Goal: Check status: Check status

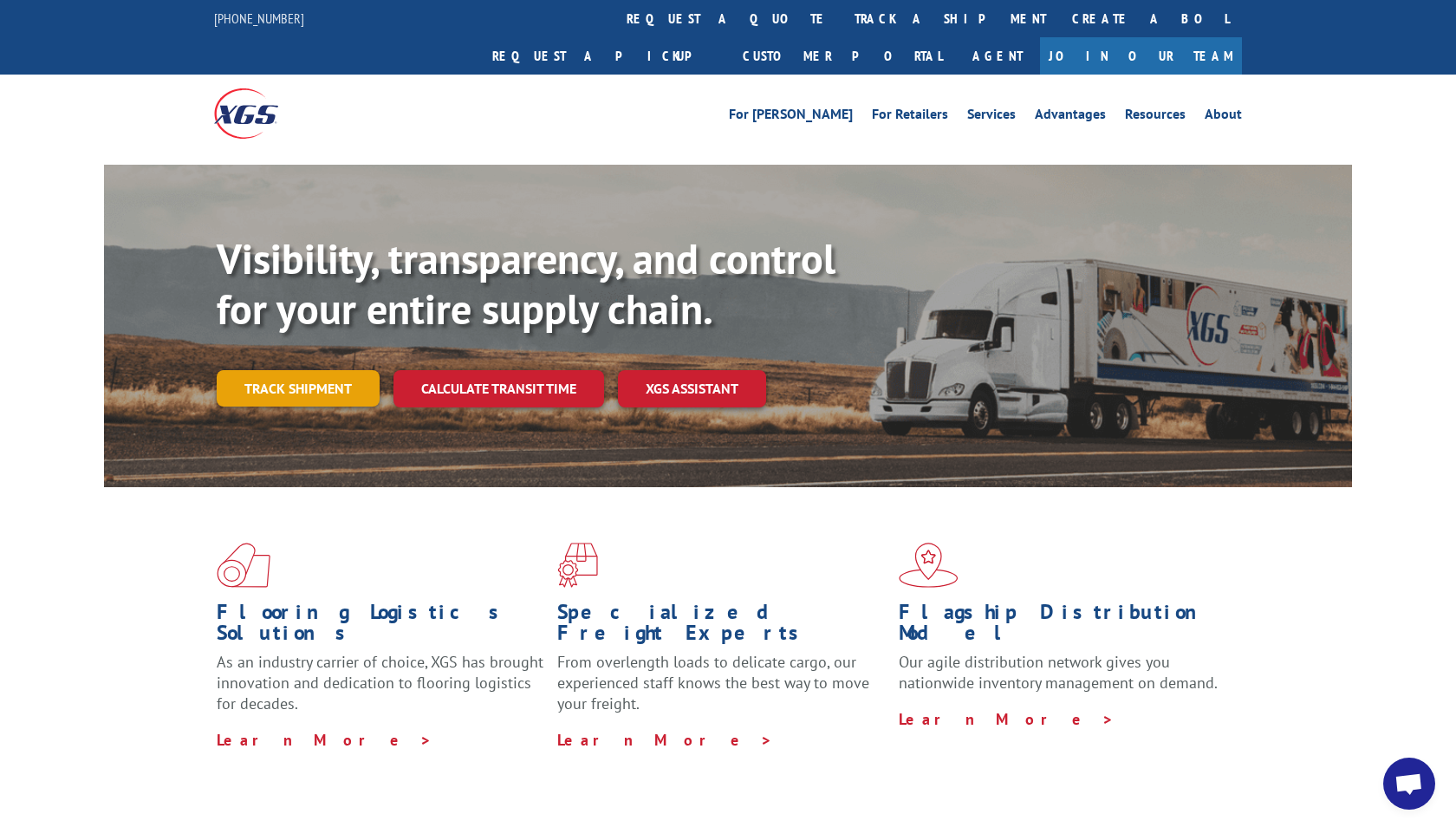
click at [306, 370] on link "Track shipment" at bounding box center [298, 389] width 162 height 37
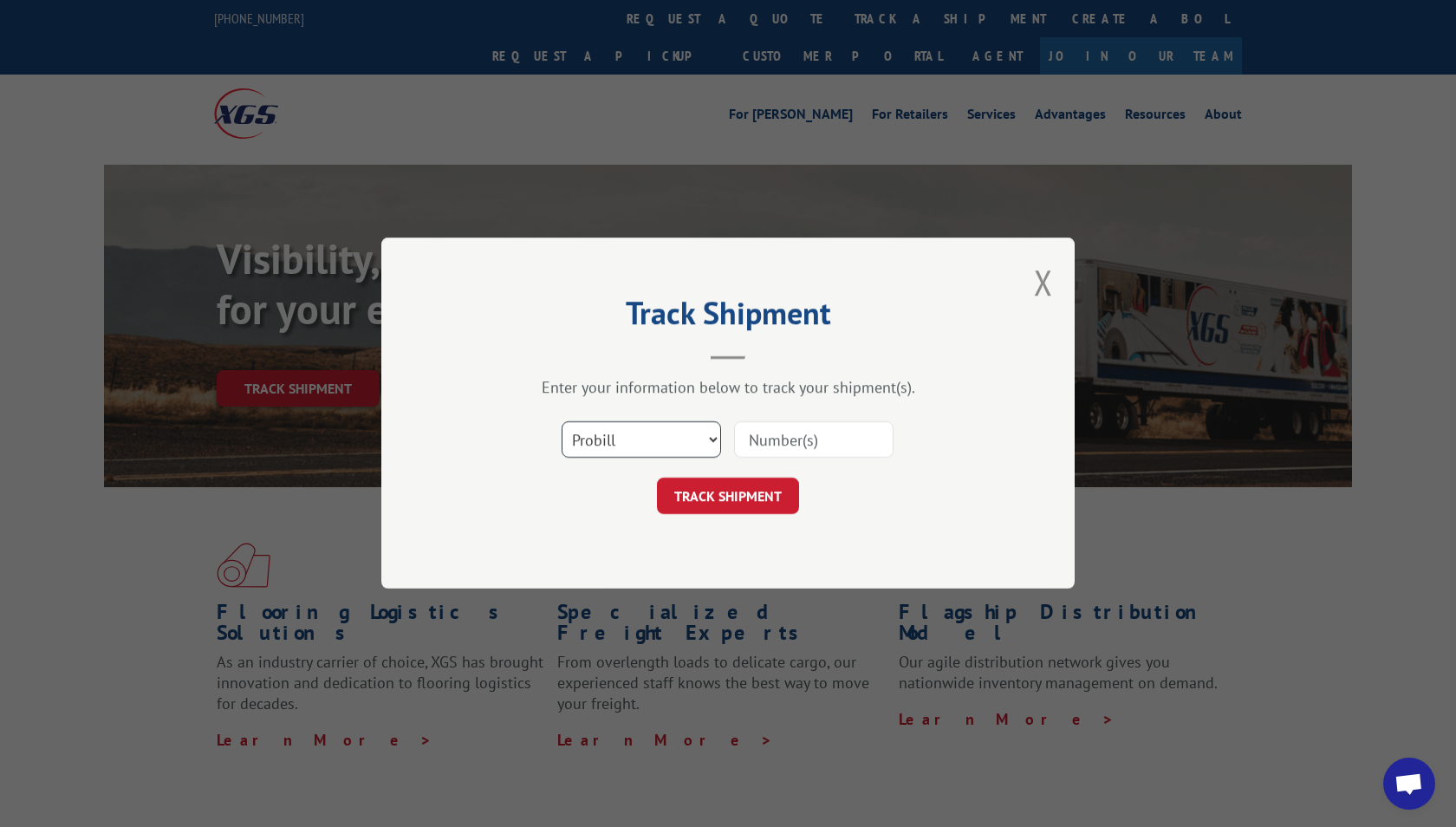
click at [670, 443] on select "Select category... Probill BOL PO" at bounding box center [641, 440] width 160 height 37
click at [562, 422] on select "Select category... Probill BOL PO" at bounding box center [641, 440] width 160 height 37
click at [838, 444] on input at bounding box center [813, 440] width 160 height 37
type input "17638158"
click at [741, 503] on button "TRACK SHIPMENT" at bounding box center [727, 497] width 142 height 37
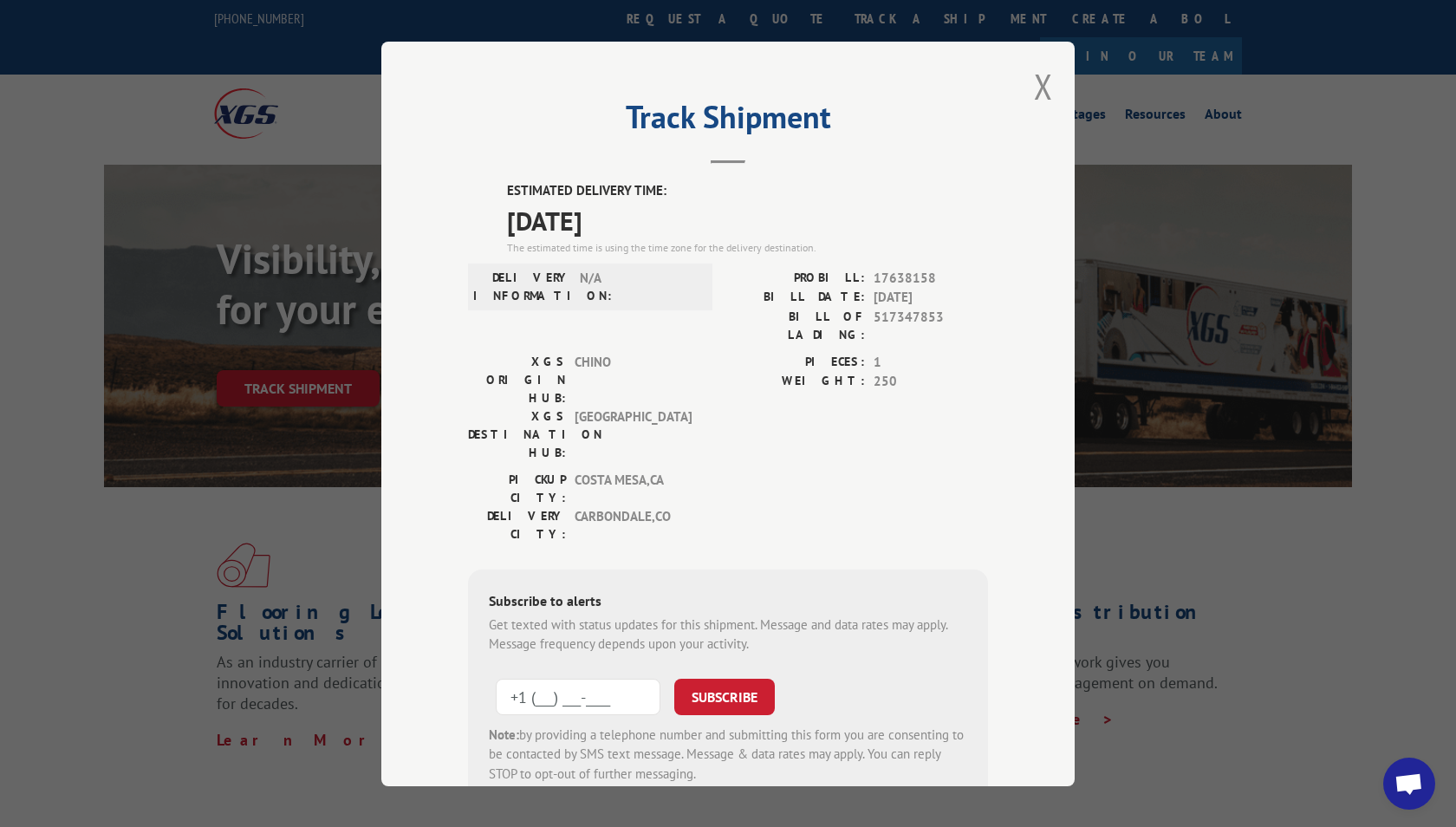
click at [630, 678] on input "+1 (___) ___-____" at bounding box center [578, 696] width 164 height 37
type input "[PHONE_NUMBER]"
click at [763, 678] on button "SUBSCRIBE" at bounding box center [724, 696] width 101 height 37
click at [735, 678] on button "SUBSCRIBE" at bounding box center [724, 696] width 101 height 37
click at [715, 678] on button "SUBSCRIBE" at bounding box center [724, 696] width 101 height 37
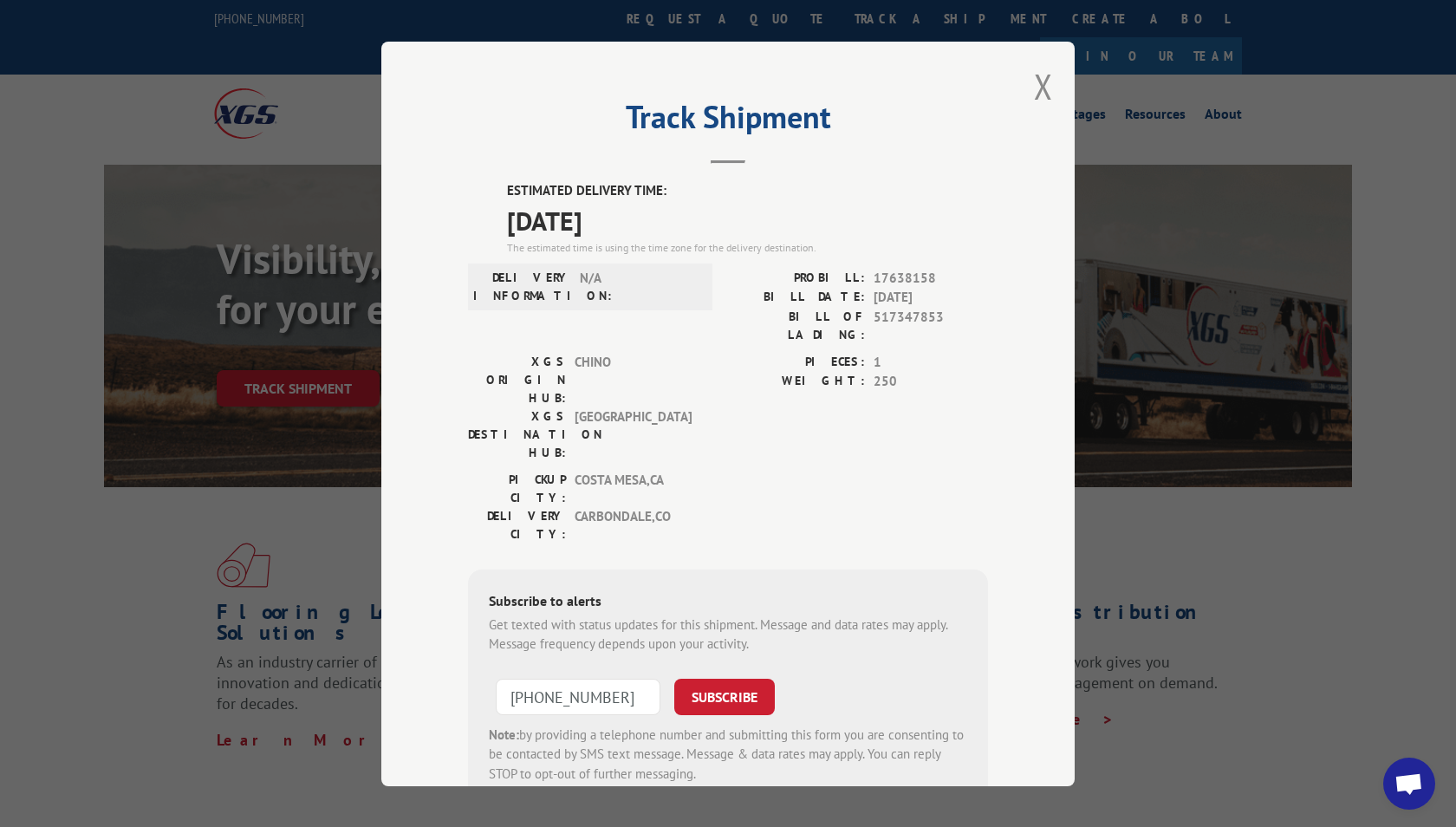
click at [113, 626] on div "Track Shipment ESTIMATED DELIVERY TIME: [DATE] The estimated time is using the …" at bounding box center [728, 413] width 1456 height 827
click at [1173, 636] on div "Track Shipment ESTIMATED DELIVERY TIME: [DATE] The estimated time is using the …" at bounding box center [728, 413] width 1456 height 827
click at [1034, 87] on button "Close modal" at bounding box center [1043, 85] width 19 height 45
